Goal: Task Accomplishment & Management: Manage account settings

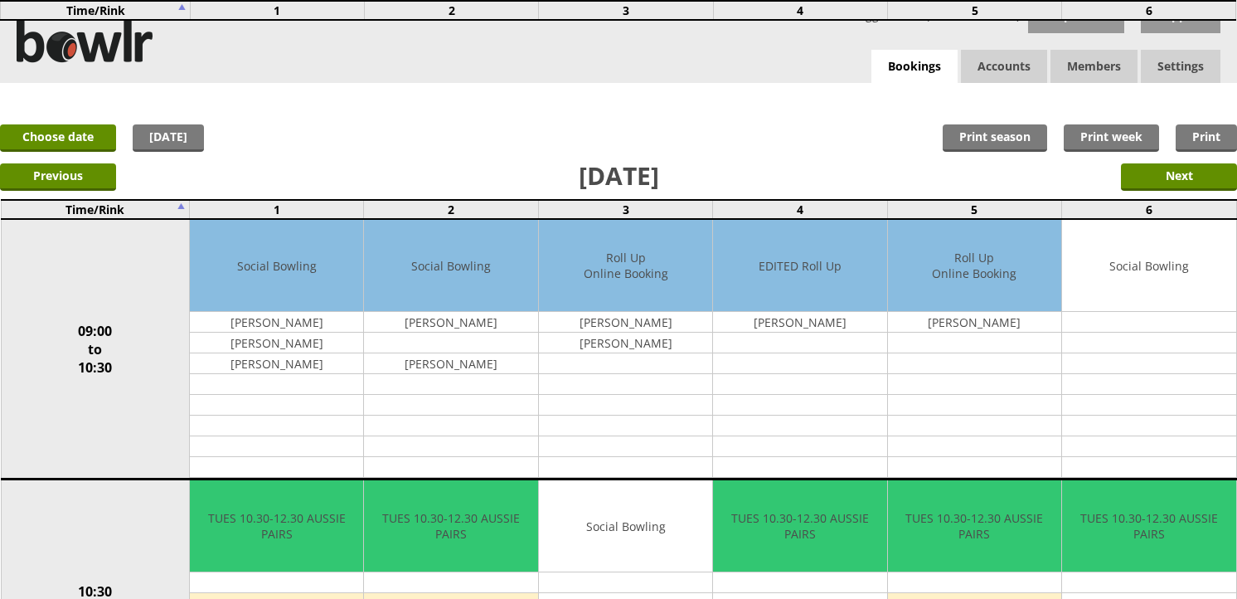
scroll to position [1570, 0]
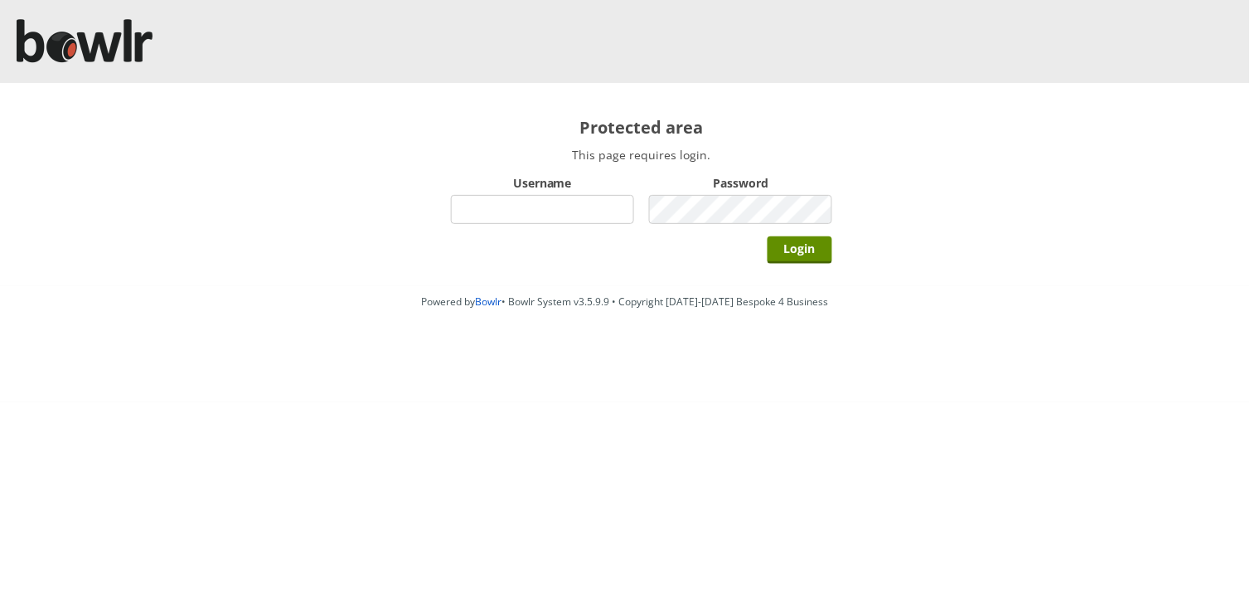
click at [500, 206] on input "Username" at bounding box center [542, 209] width 183 height 29
type input "hornseaindoorbowlsclub"
click at [768, 236] on input "Login" at bounding box center [800, 249] width 65 height 27
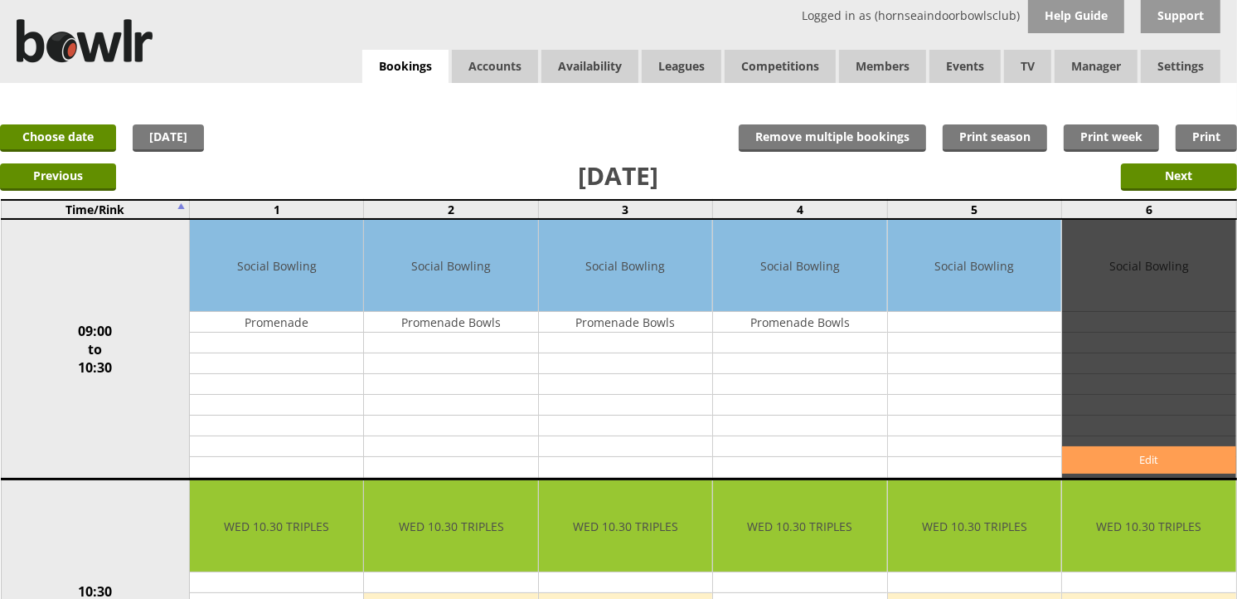
click at [1133, 459] on link "Edit" at bounding box center [1148, 459] width 173 height 27
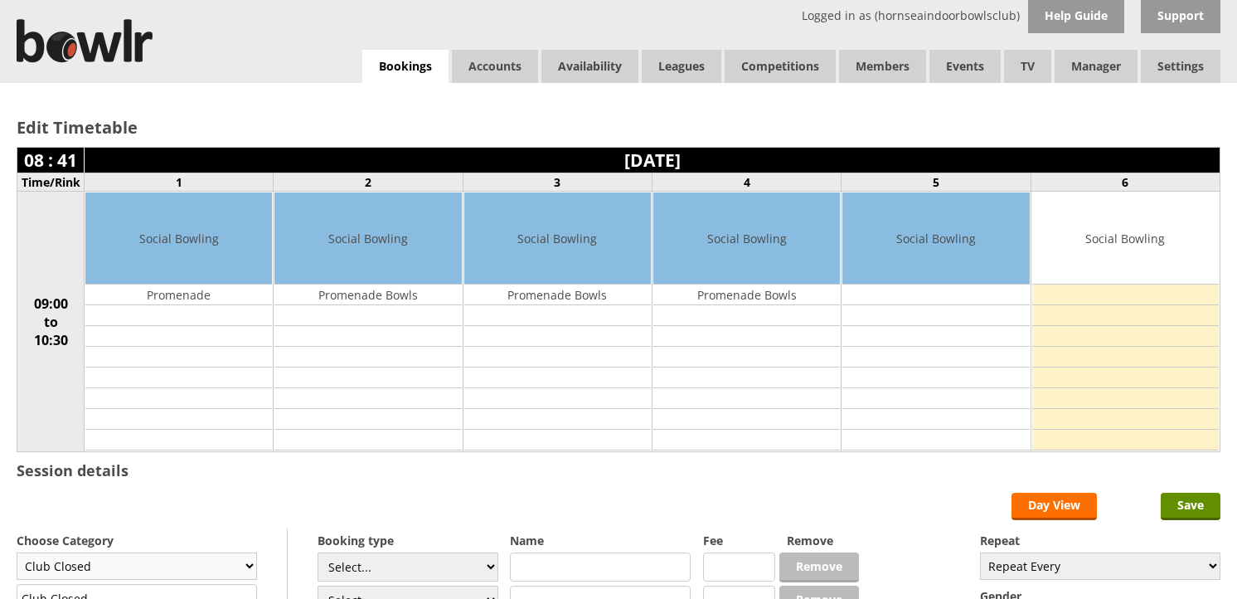
click at [245, 562] on select "Club Closed Singles League Triples League Pairs League Friendly Social Bowling …" at bounding box center [137, 565] width 240 height 27
select select "132"
click at [17, 554] on select "Club Closed Singles League Triples League Pairs League Friendly Social Bowling …" at bounding box center [137, 565] width 240 height 27
type input "Social Bowling"
click at [1184, 507] on input "Save" at bounding box center [1191, 506] width 60 height 27
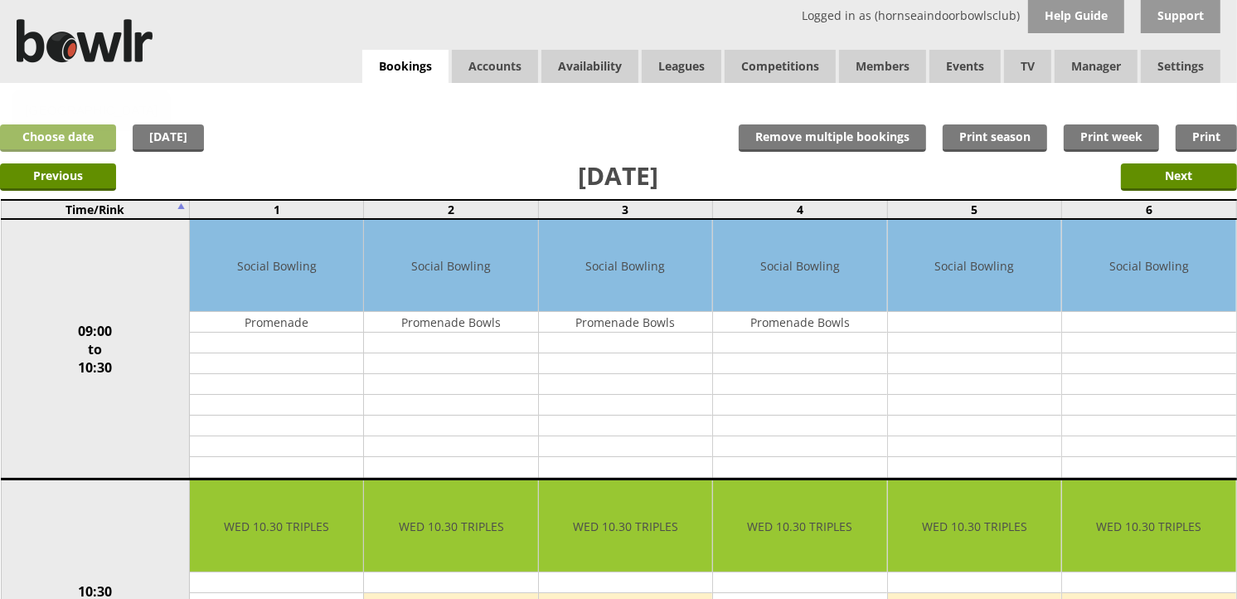
click at [96, 137] on link "Choose date" at bounding box center [58, 137] width 116 height 27
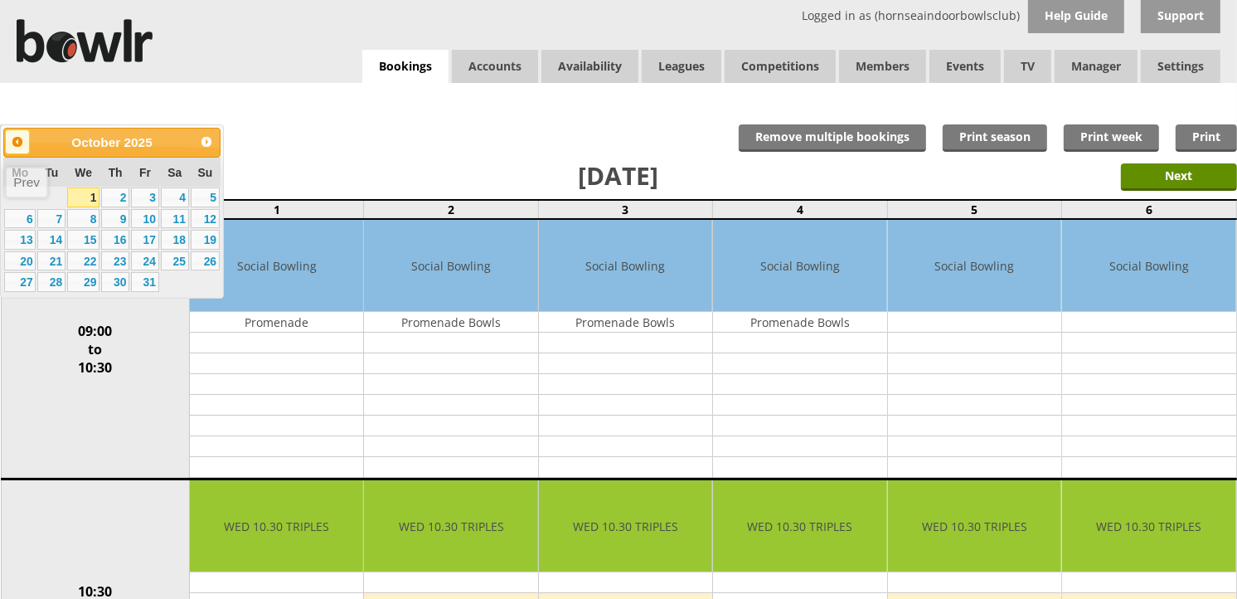
click at [19, 139] on span "Prev" at bounding box center [17, 141] width 13 height 13
click at [80, 264] on link "24" at bounding box center [83, 261] width 32 height 20
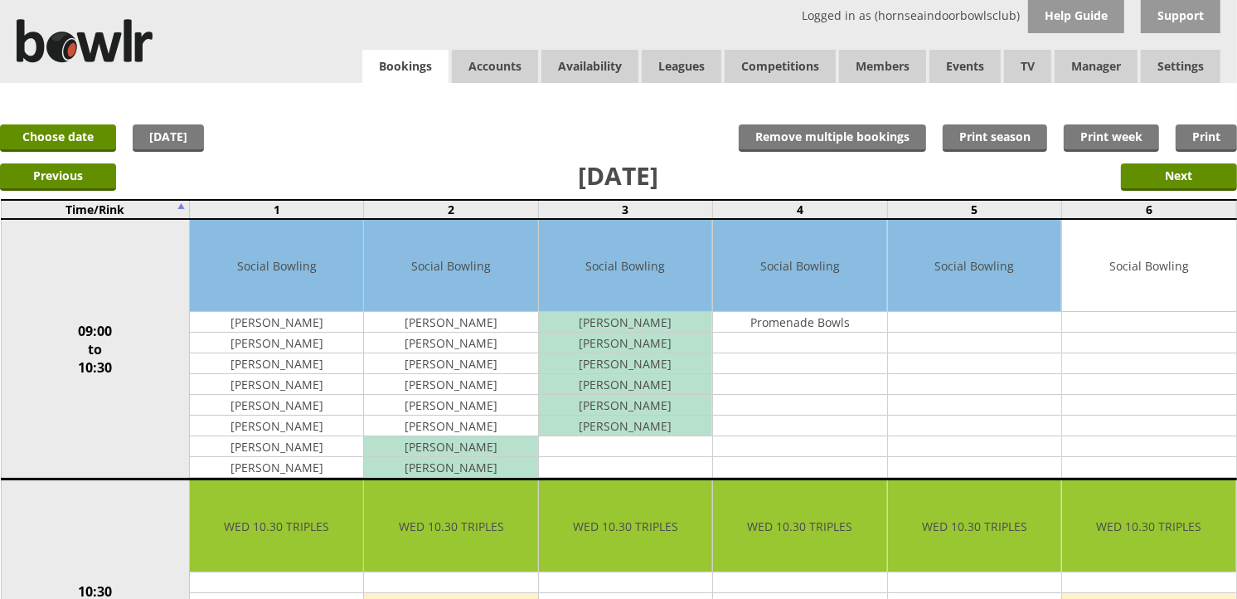
click at [394, 58] on link "Bookings" at bounding box center [405, 67] width 86 height 34
